Goal: Task Accomplishment & Management: Use online tool/utility

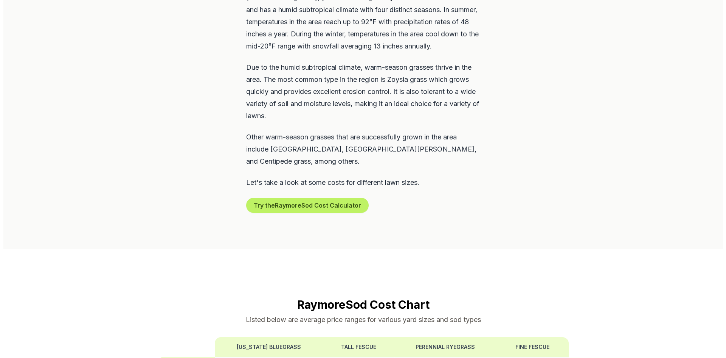
scroll to position [416, 0]
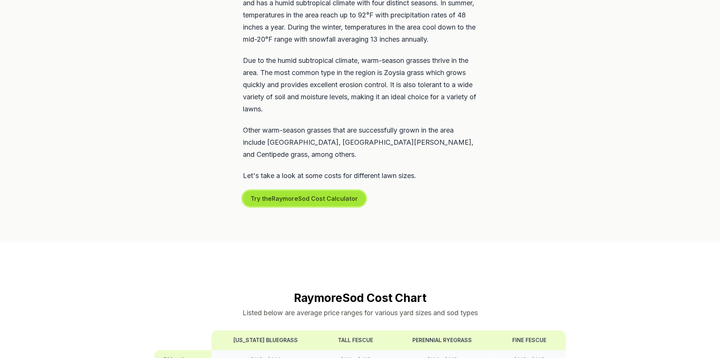
click at [294, 191] on button "Try the Raymore Sod Cost Calculator" at bounding box center [304, 198] width 123 height 15
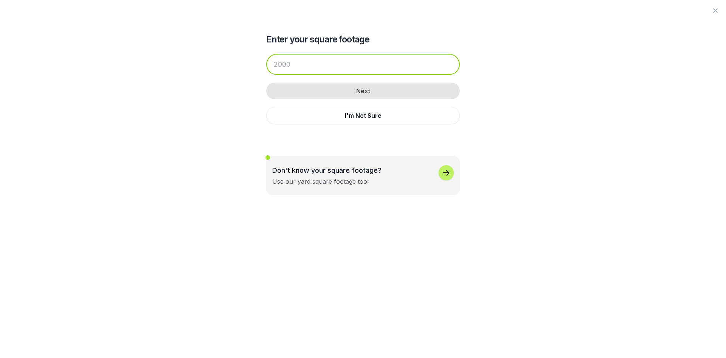
click at [349, 61] on input "number" at bounding box center [363, 64] width 194 height 21
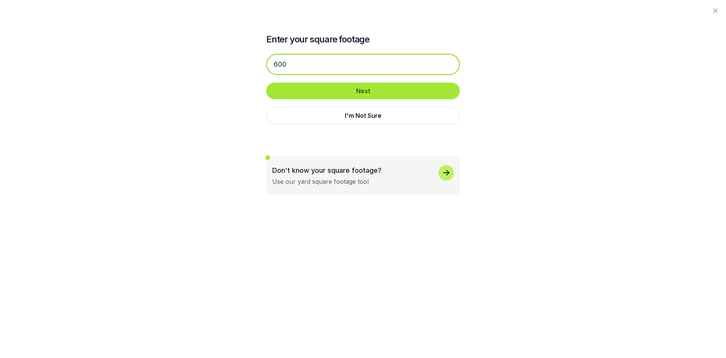
type input "600"
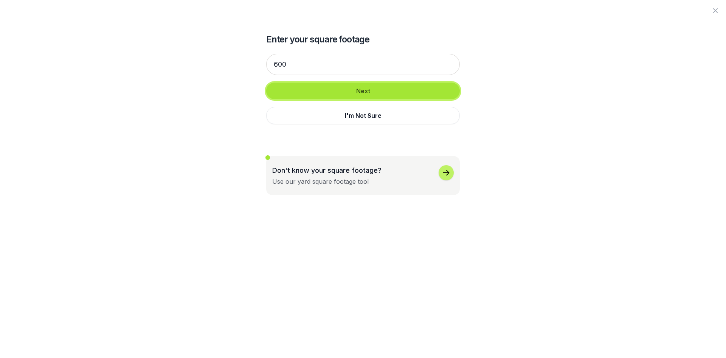
click at [367, 90] on button "Next" at bounding box center [363, 90] width 194 height 17
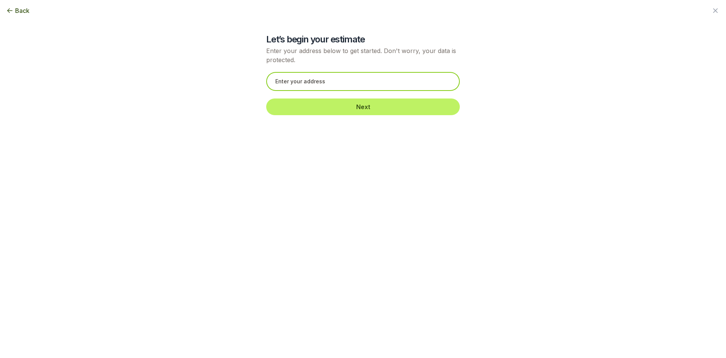
click at [350, 82] on input "text" at bounding box center [363, 81] width 194 height 19
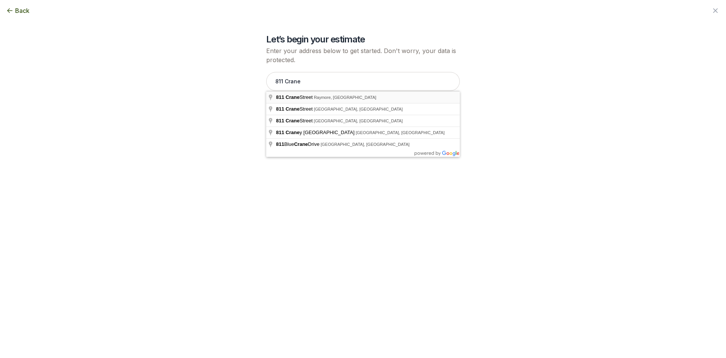
type input "[STREET_ADDRESS]"
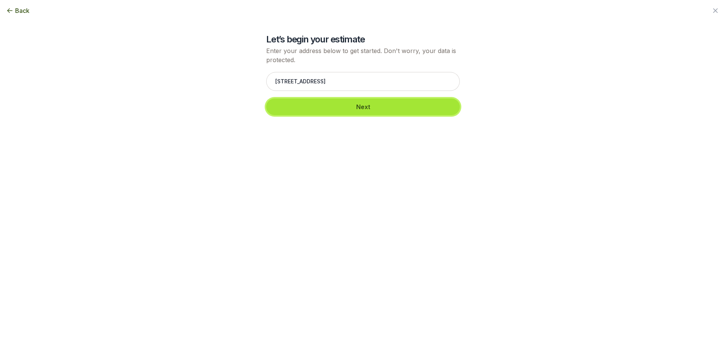
click at [374, 105] on button "Next" at bounding box center [363, 106] width 194 height 17
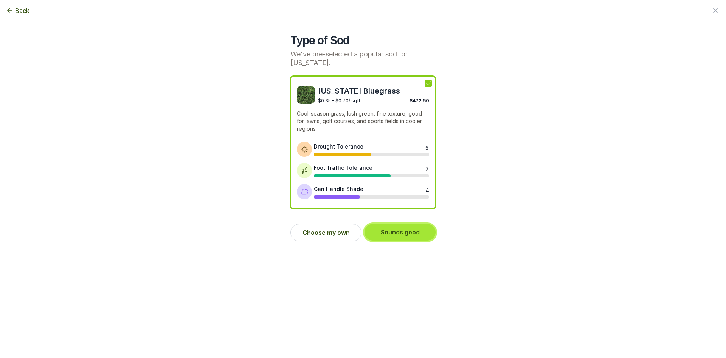
click at [395, 232] on button "Sounds good" at bounding box center [400, 232] width 71 height 17
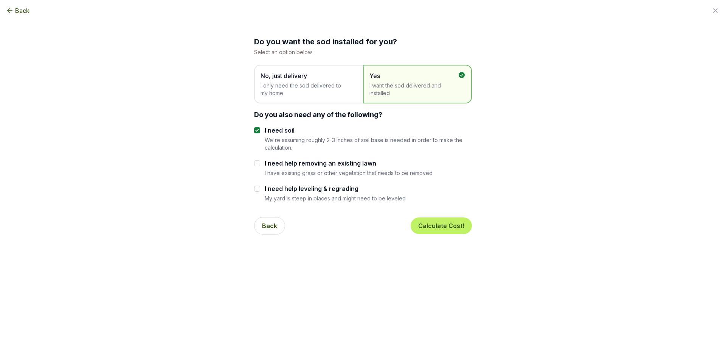
click at [432, 86] on span "I want the sod delivered and installed" at bounding box center [414, 89] width 89 height 15
click at [257, 163] on input "I need help removing an existing lawn" at bounding box center [257, 163] width 6 height 6
checkbox input "true"
click at [257, 131] on input "I need soil" at bounding box center [257, 130] width 6 height 6
checkbox input "false"
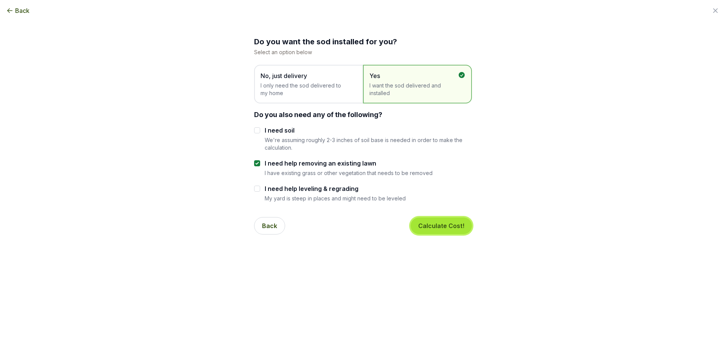
click at [446, 224] on button "Calculate Cost!" at bounding box center [441, 225] width 61 height 17
